Goal: Transaction & Acquisition: Book appointment/travel/reservation

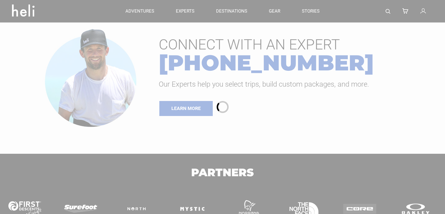
type input "Ski & Ride"
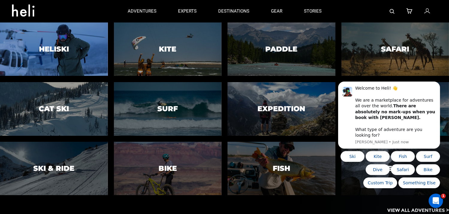
click at [64, 48] on h3 "Heliski" at bounding box center [54, 49] width 30 height 8
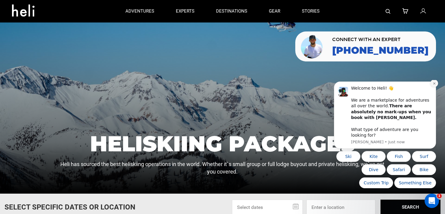
click at [432, 87] on button "Dismiss notification" at bounding box center [434, 84] width 8 height 8
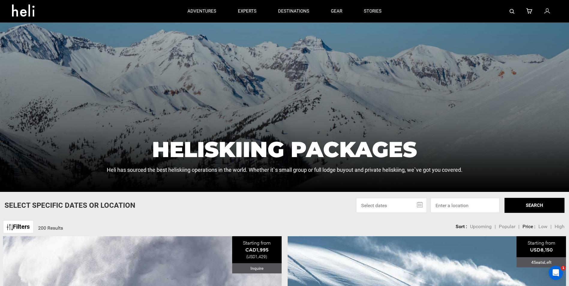
scroll to position [120, 0]
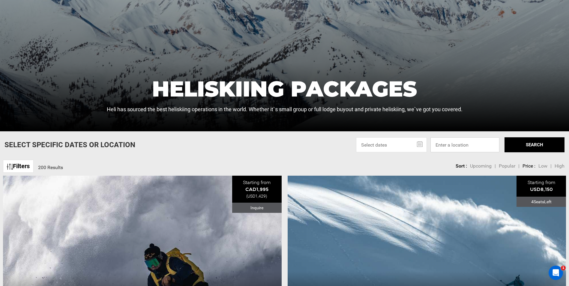
click at [449, 148] on input at bounding box center [465, 144] width 69 height 15
click at [449, 145] on button "SEARCH" at bounding box center [535, 144] width 60 height 15
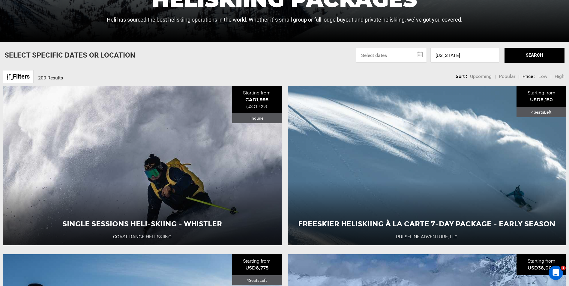
scroll to position [210, 0]
click at [449, 56] on input "[US_STATE]" at bounding box center [465, 54] width 69 height 15
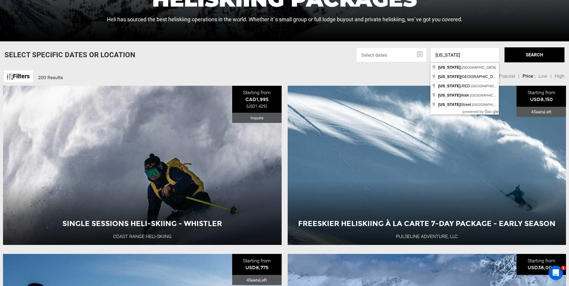
type input "[US_STATE], [GEOGRAPHIC_DATA]"
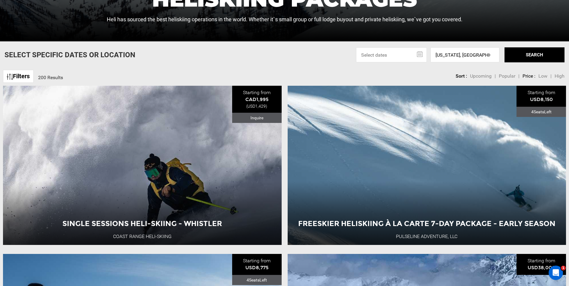
click at [449, 59] on button "SEARCH" at bounding box center [535, 54] width 60 height 15
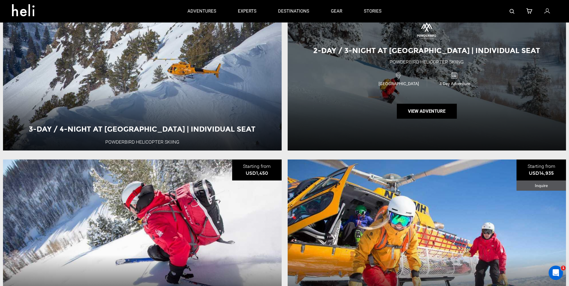
scroll to position [300, 0]
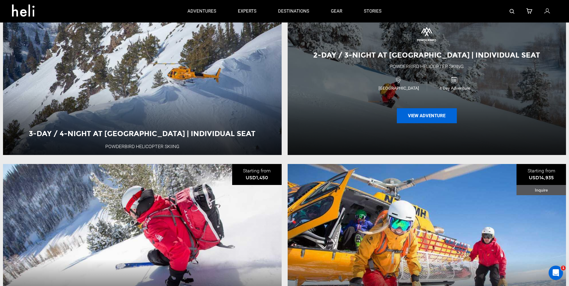
click at [431, 117] on button "View Adventure" at bounding box center [427, 115] width 60 height 15
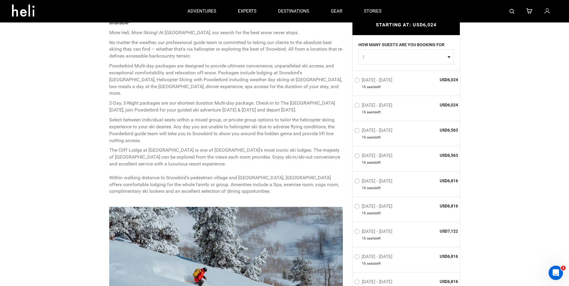
scroll to position [240, 0]
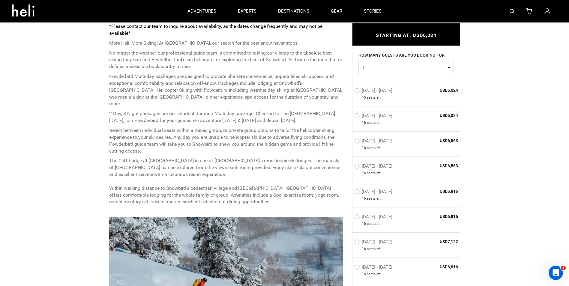
click at [448, 69] on button "1" at bounding box center [406, 67] width 95 height 15
click at [364, 116] on link "4" at bounding box center [406, 114] width 95 height 11
select select "4"
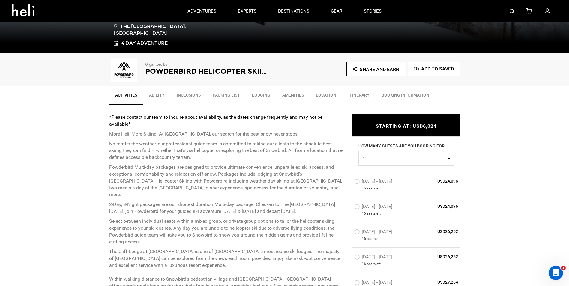
scroll to position [90, 0]
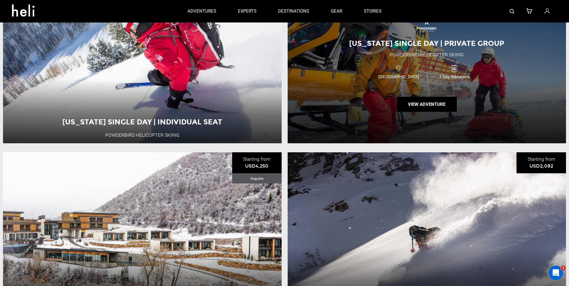
scroll to position [420, 0]
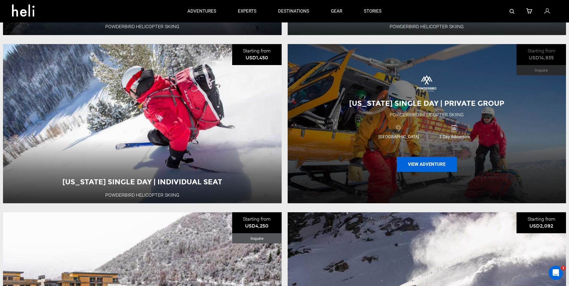
click at [426, 166] on button "View Adventure" at bounding box center [427, 164] width 60 height 15
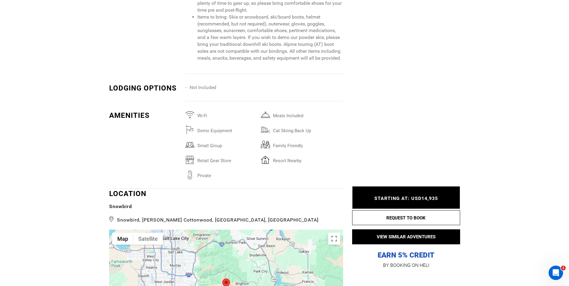
scroll to position [1080, 0]
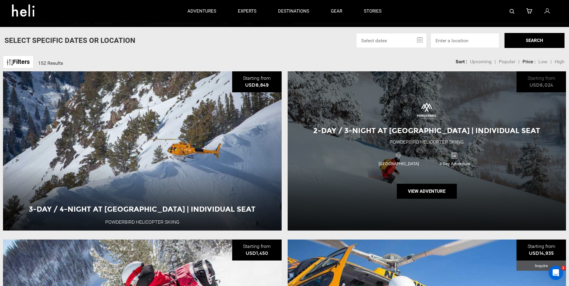
scroll to position [210, 0]
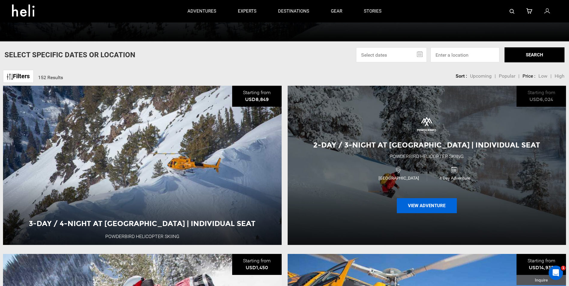
click at [425, 202] on button "View Adventure" at bounding box center [427, 205] width 60 height 15
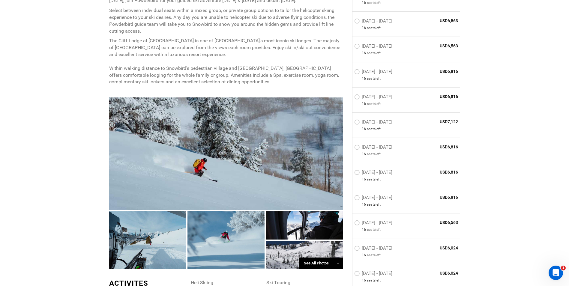
scroll to position [450, 0]
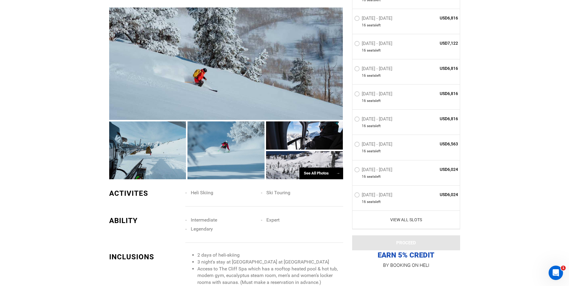
click at [413, 214] on link "View All Slots" at bounding box center [406, 220] width 104 height 6
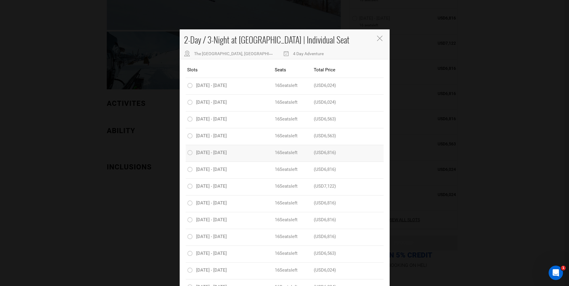
scroll to position [0, 0]
click at [377, 38] on icon "Close" at bounding box center [379, 38] width 5 height 5
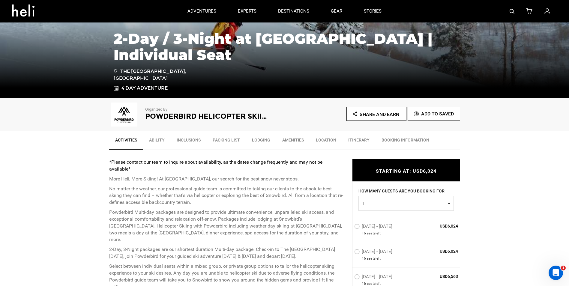
scroll to position [60, 0]
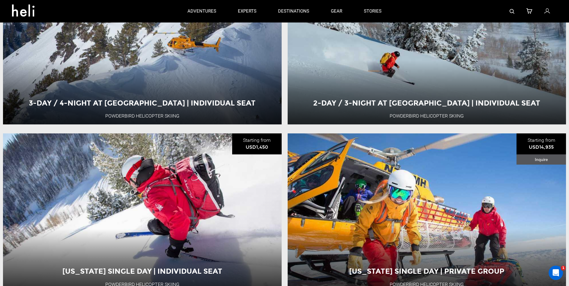
scroll to position [240, 0]
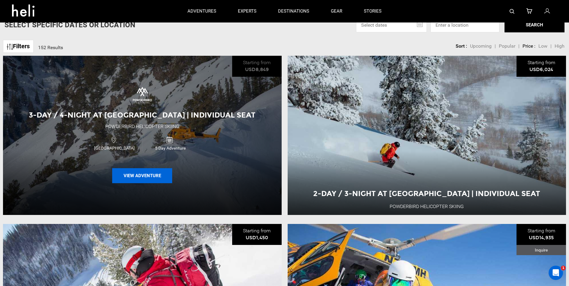
click at [153, 178] on button "View Adventure" at bounding box center [142, 175] width 60 height 15
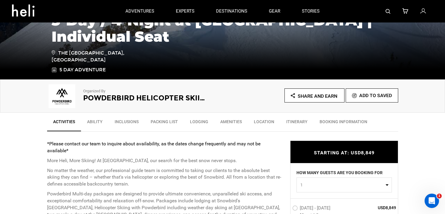
scroll to position [90, 0]
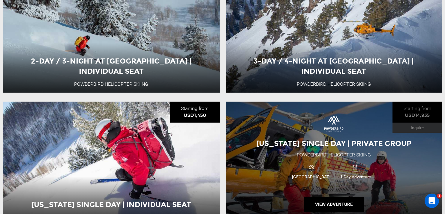
scroll to position [300, 0]
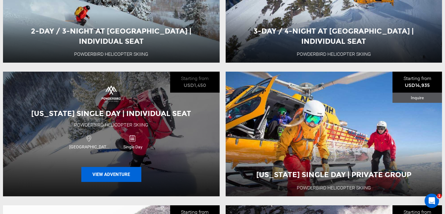
click at [104, 175] on button "View Adventure" at bounding box center [111, 174] width 60 height 15
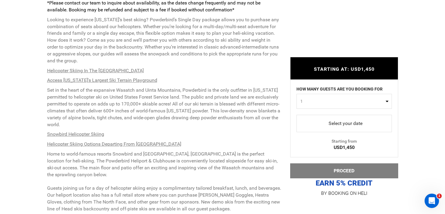
scroll to position [270, 0]
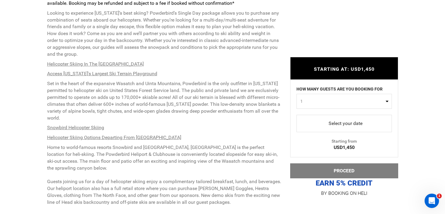
click at [352, 125] on span "select" at bounding box center [344, 124] width 86 height 10
click at [389, 101] on button "1" at bounding box center [343, 101] width 95 height 15
click at [304, 148] on link "4" at bounding box center [344, 148] width 95 height 11
select select "4"
click at [350, 123] on span "select" at bounding box center [344, 124] width 86 height 10
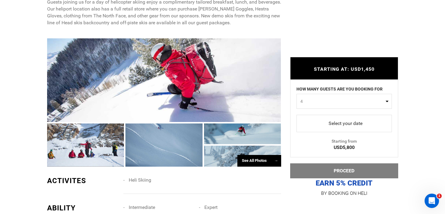
scroll to position [450, 0]
click at [353, 123] on span "select" at bounding box center [344, 124] width 86 height 10
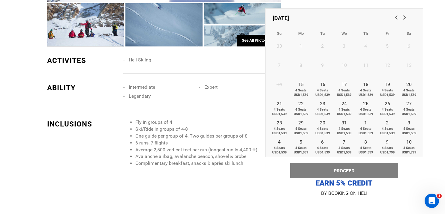
scroll to position [540, 0]
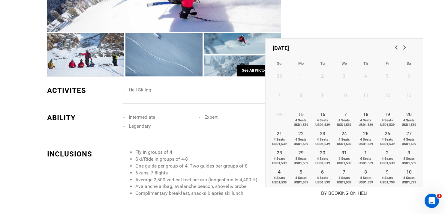
click at [404, 47] on span "Next" at bounding box center [404, 47] width 6 height 6
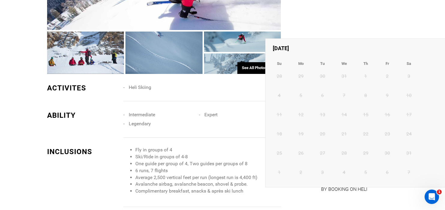
click at [404, 47] on div "[DATE]" at bounding box center [420, 48] width 302 height 16
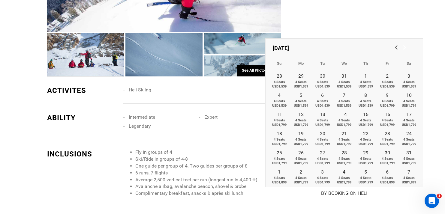
click at [404, 47] on span "Next" at bounding box center [404, 47] width 6 height 6
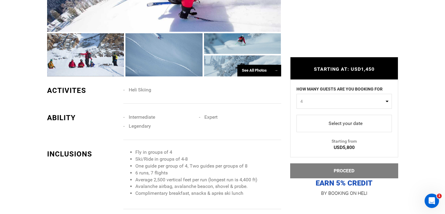
click at [356, 119] on link "Select your date" at bounding box center [343, 123] width 95 height 17
click at [356, 120] on span "select" at bounding box center [344, 124] width 86 height 10
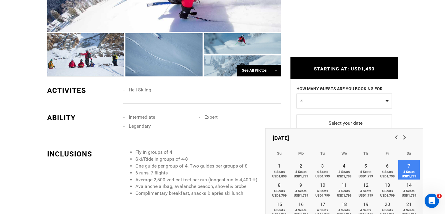
click at [408, 172] on span "4 Seats USD1,799" at bounding box center [409, 174] width 22 height 9
type input "[DATE]"
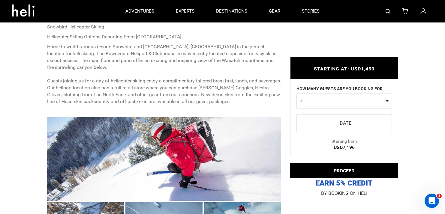
scroll to position [360, 0]
